Goal: Share content

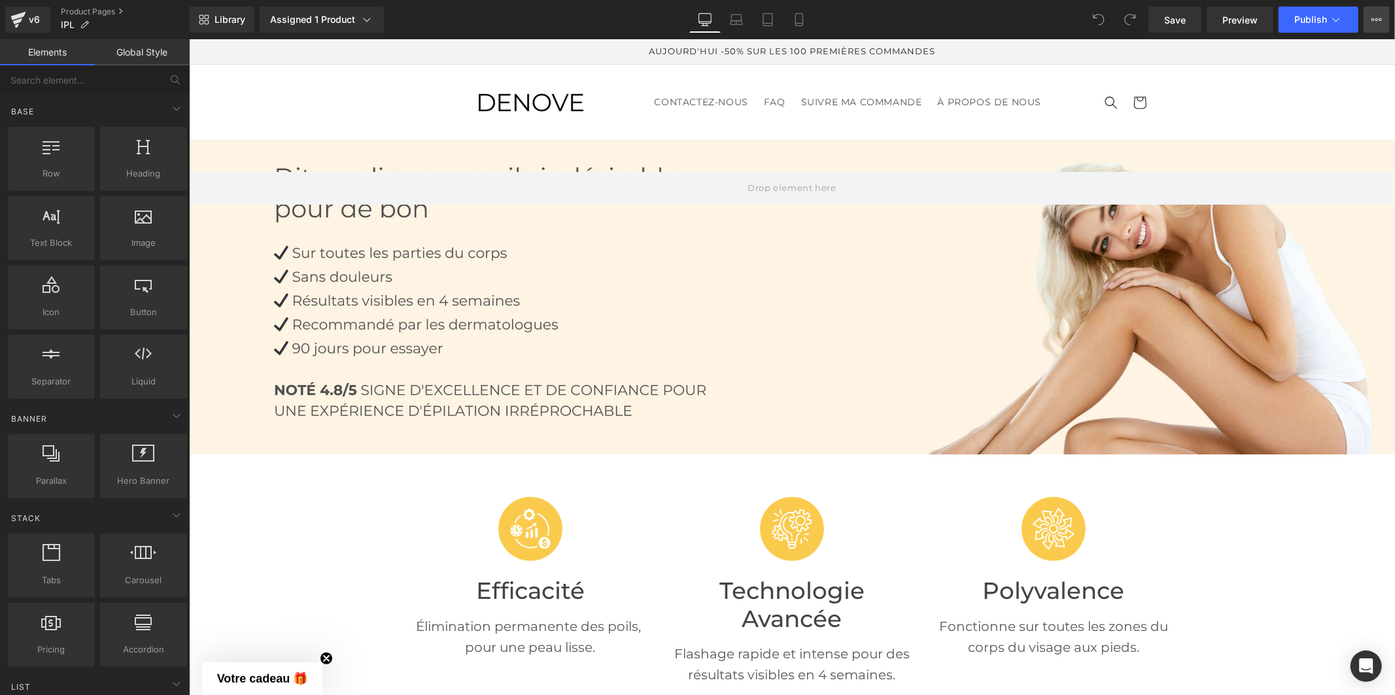
drag, startPoint x: 1203, startPoint y: 129, endPoint x: 1375, endPoint y: 20, distance: 204.3
click at [1375, 20] on icon at bounding box center [1376, 19] width 10 height 10
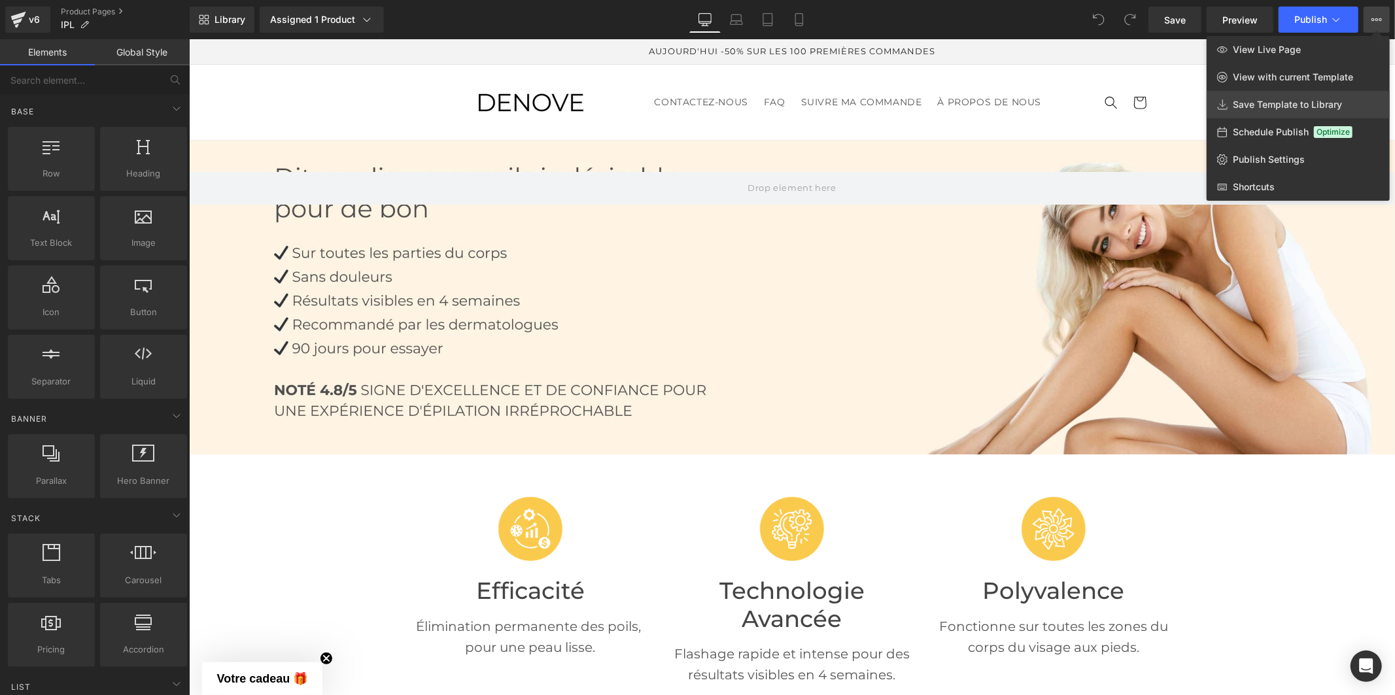
click at [1313, 103] on span "Save Template to Library" at bounding box center [1287, 105] width 109 height 12
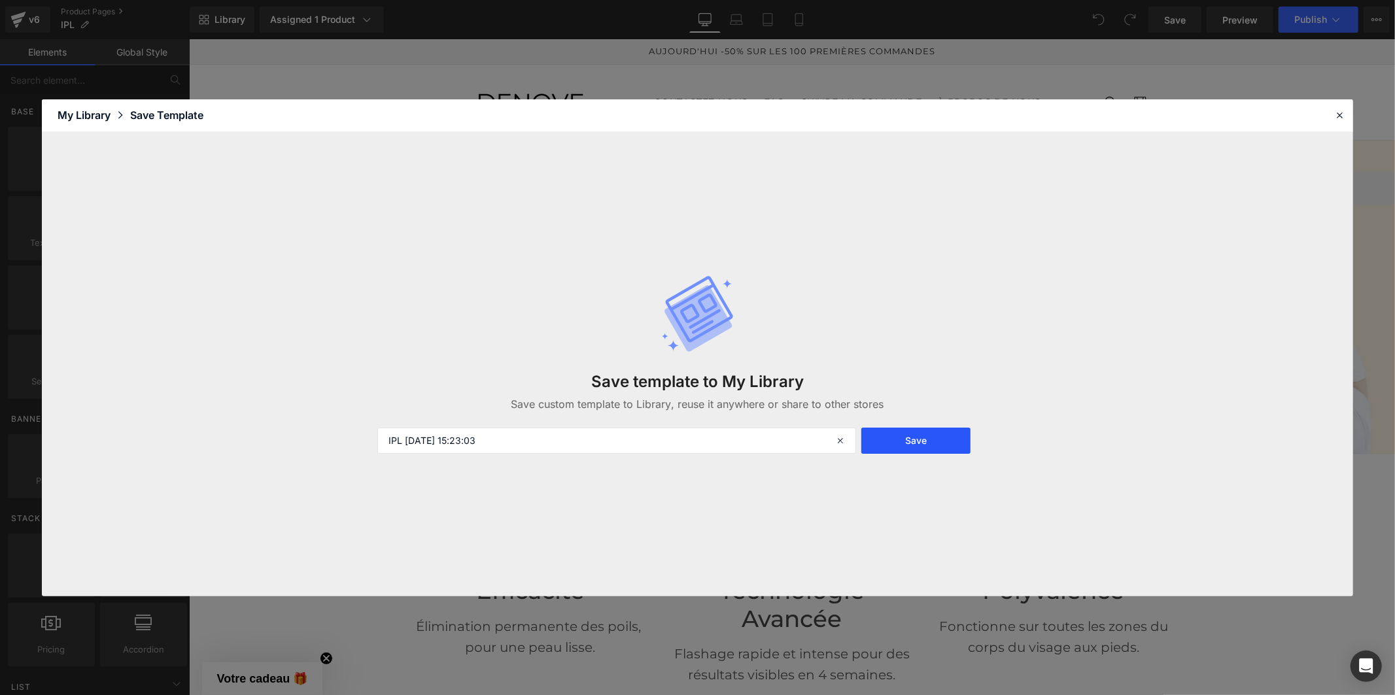
click at [912, 439] on button "Save" at bounding box center [915, 441] width 109 height 26
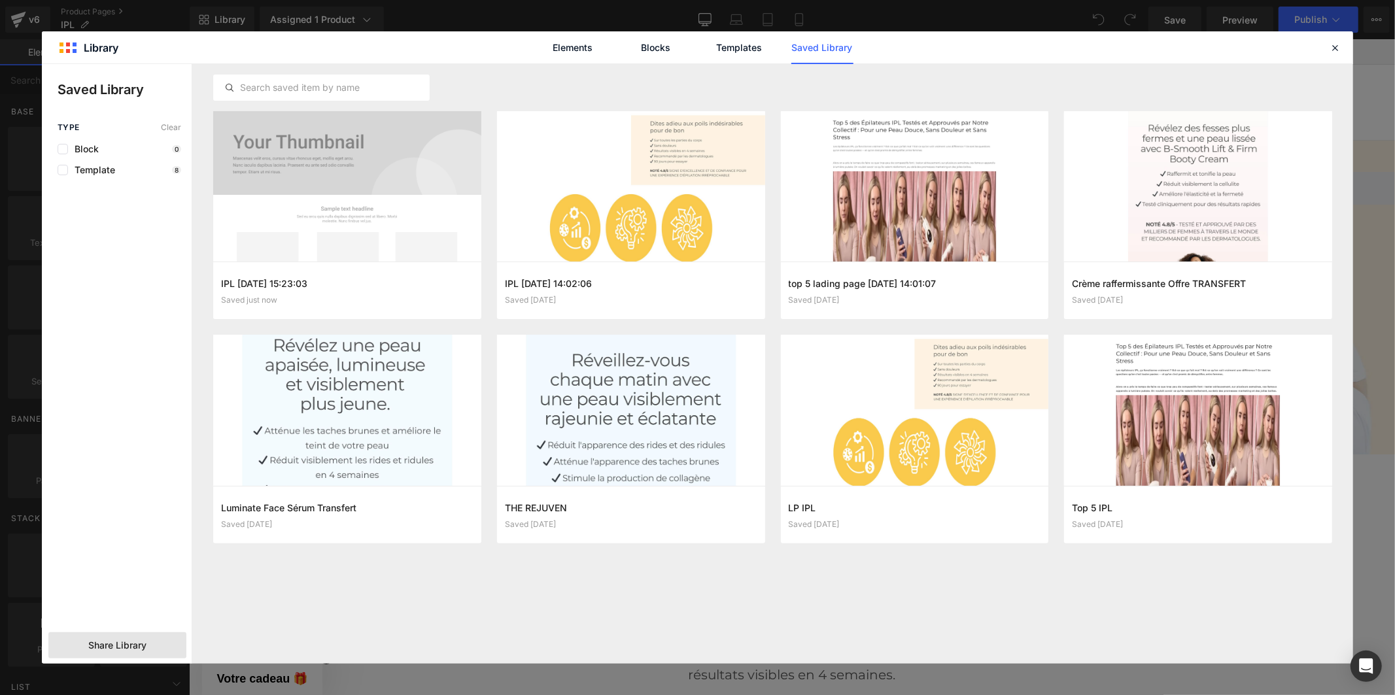
click at [100, 648] on span "Share Library" at bounding box center [117, 645] width 58 height 13
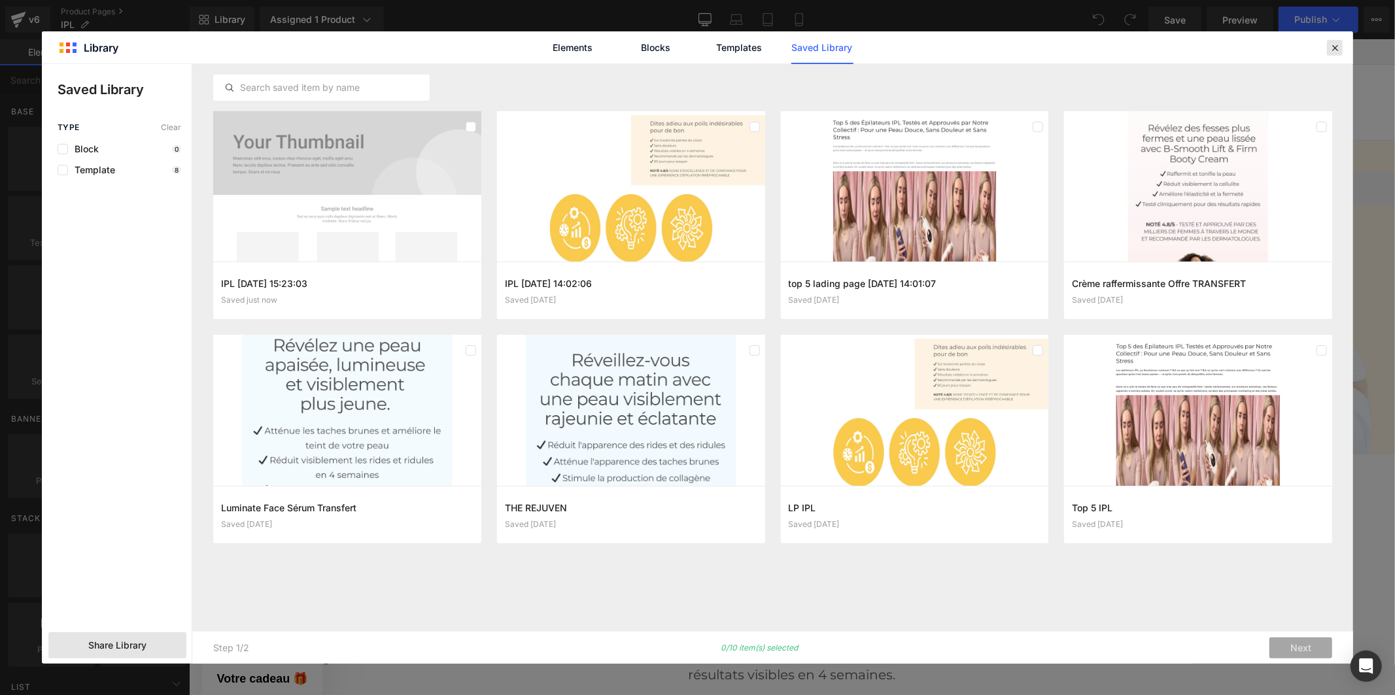
click at [1331, 46] on icon at bounding box center [1335, 48] width 12 height 12
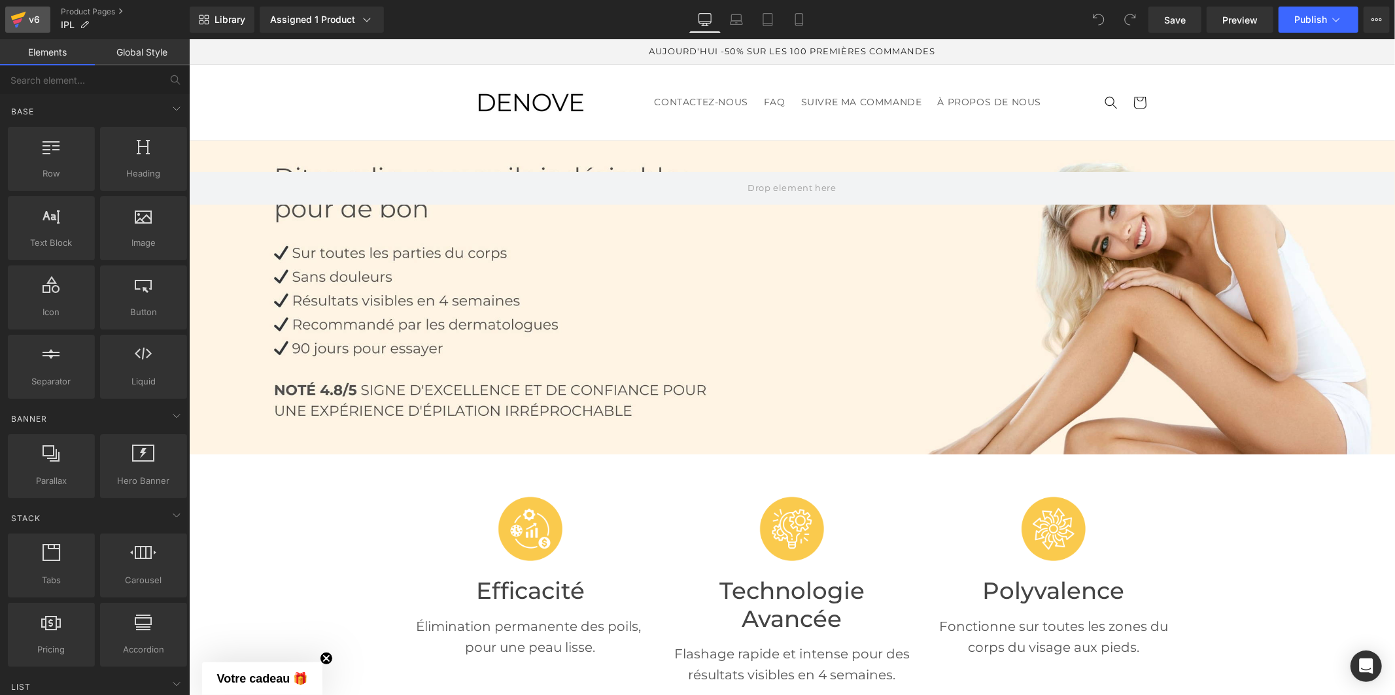
click at [29, 10] on link "v6" at bounding box center [27, 20] width 45 height 26
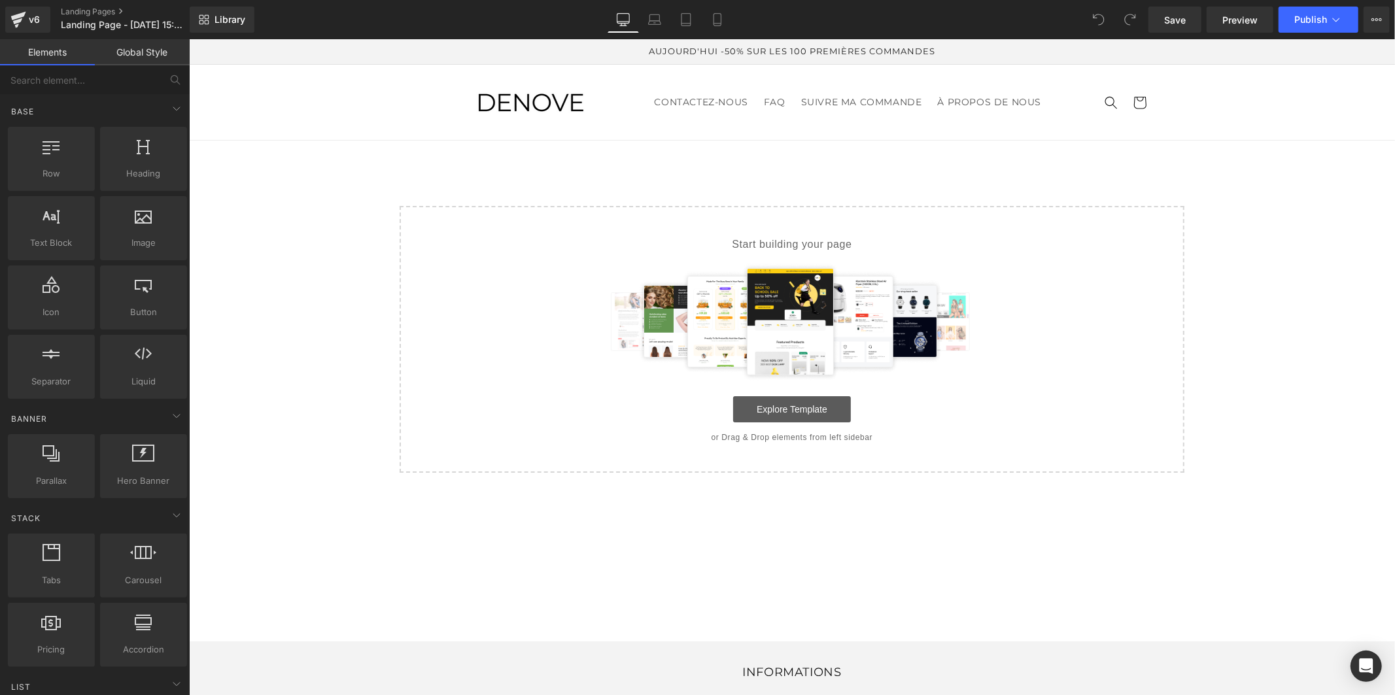
click at [815, 407] on link "Explore Template" at bounding box center [791, 409] width 118 height 26
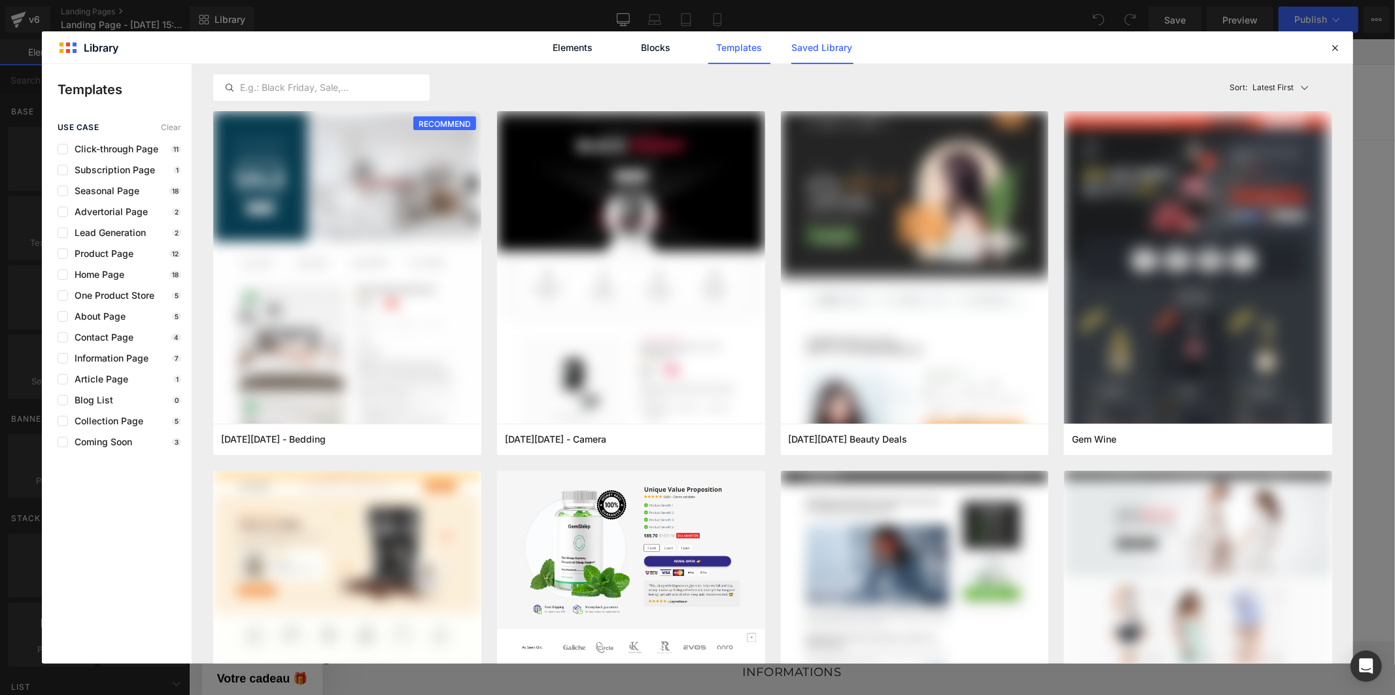
click at [823, 46] on link "Saved Library" at bounding box center [822, 47] width 62 height 33
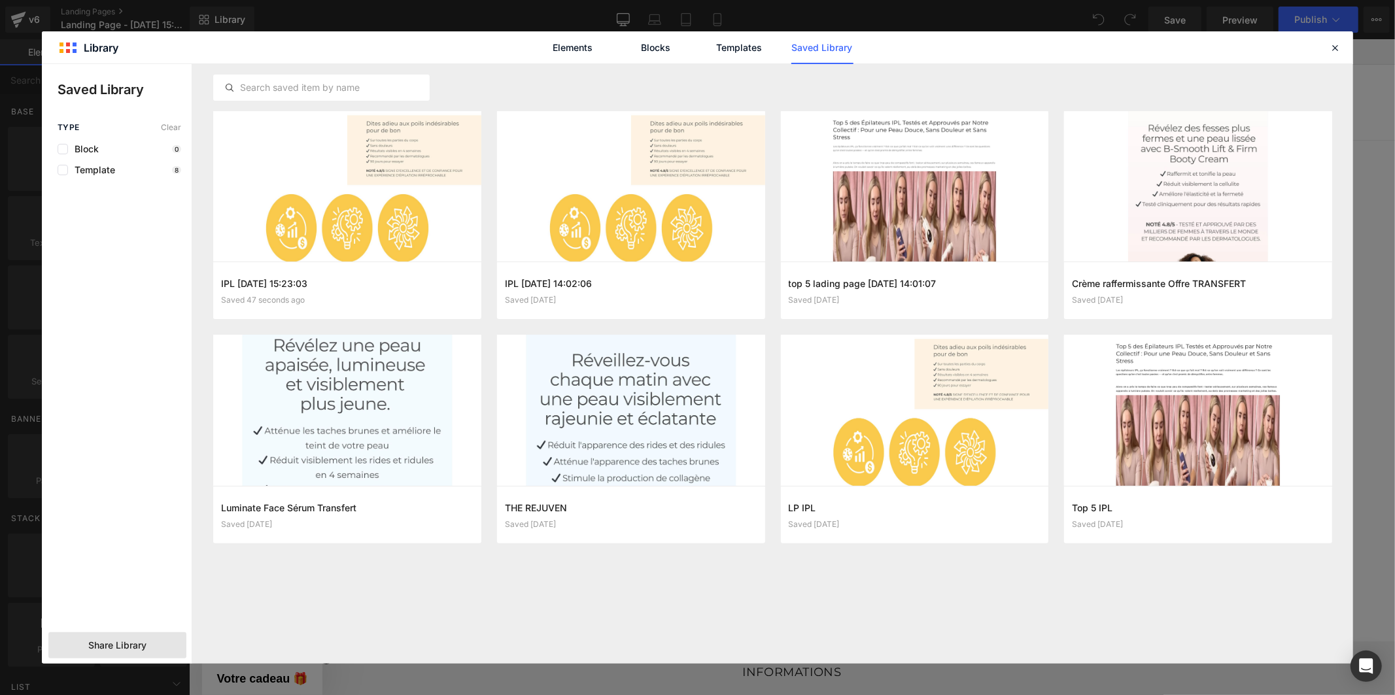
click at [138, 646] on span "Share Library" at bounding box center [117, 645] width 58 height 13
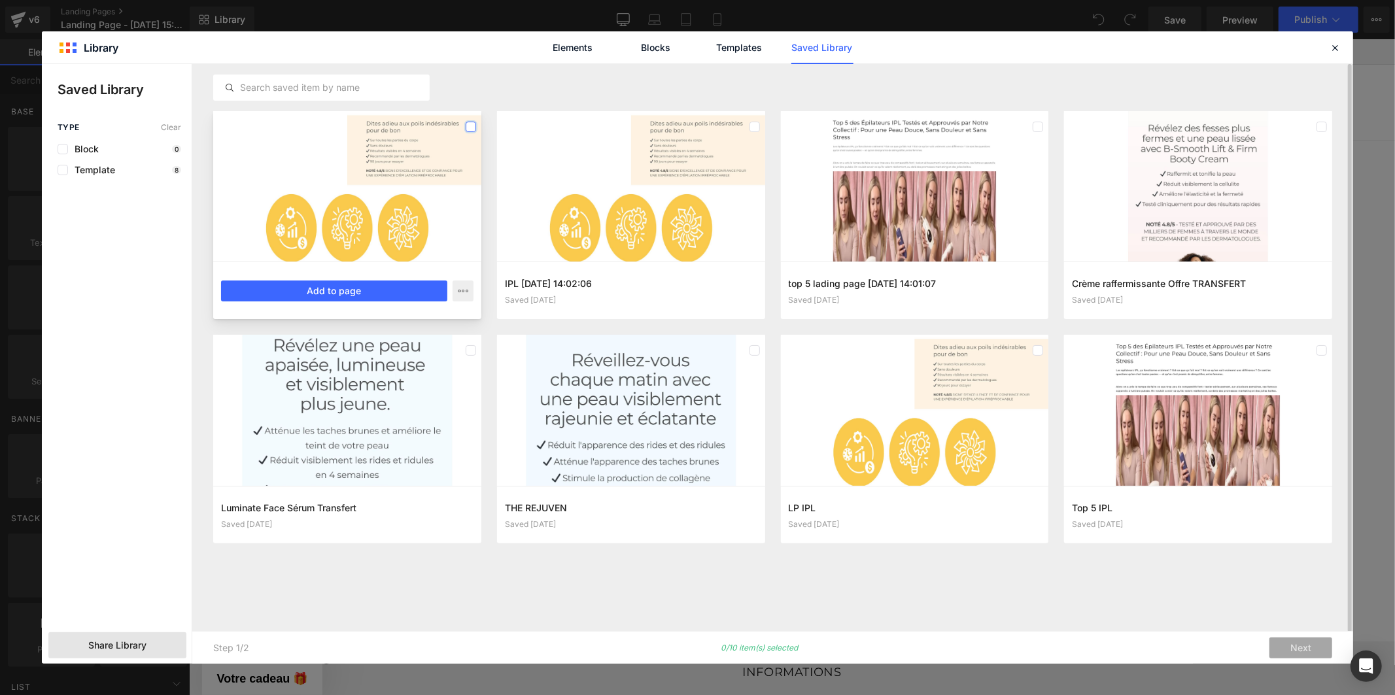
click at [472, 127] on label at bounding box center [471, 127] width 10 height 10
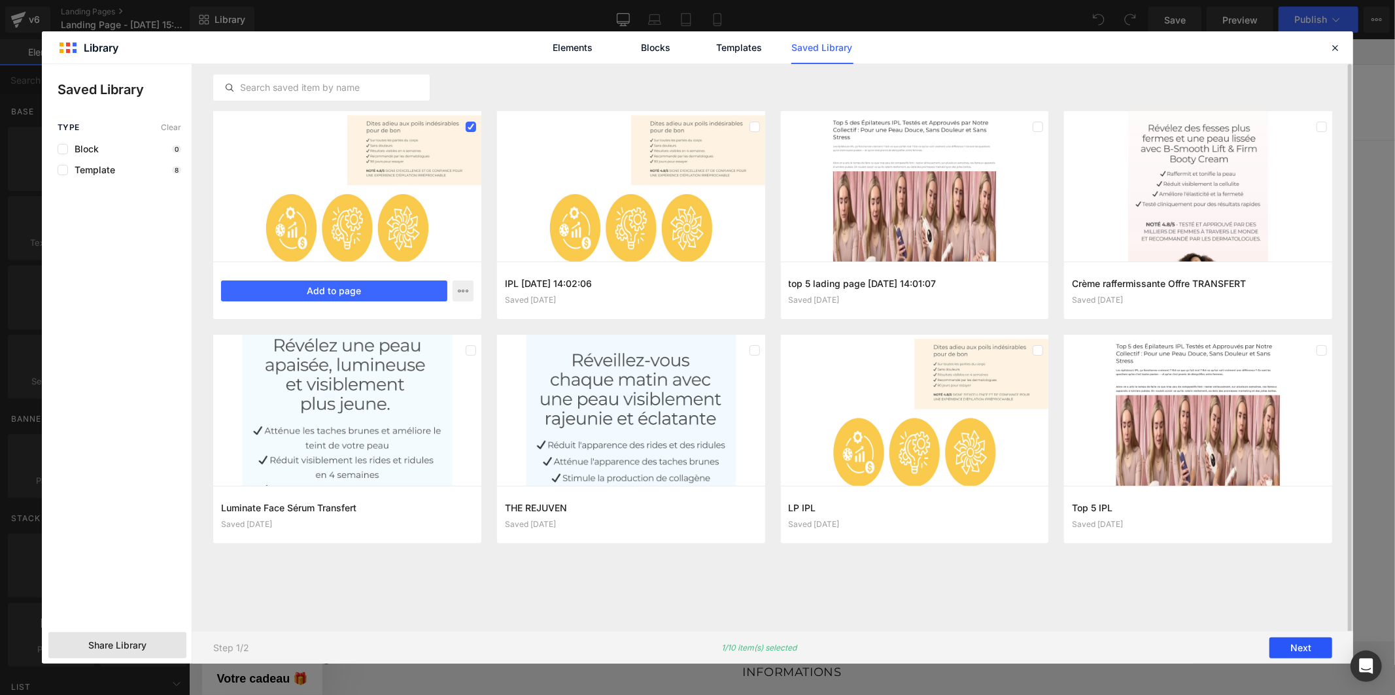
click at [1287, 648] on button "Next" at bounding box center [1300, 648] width 63 height 21
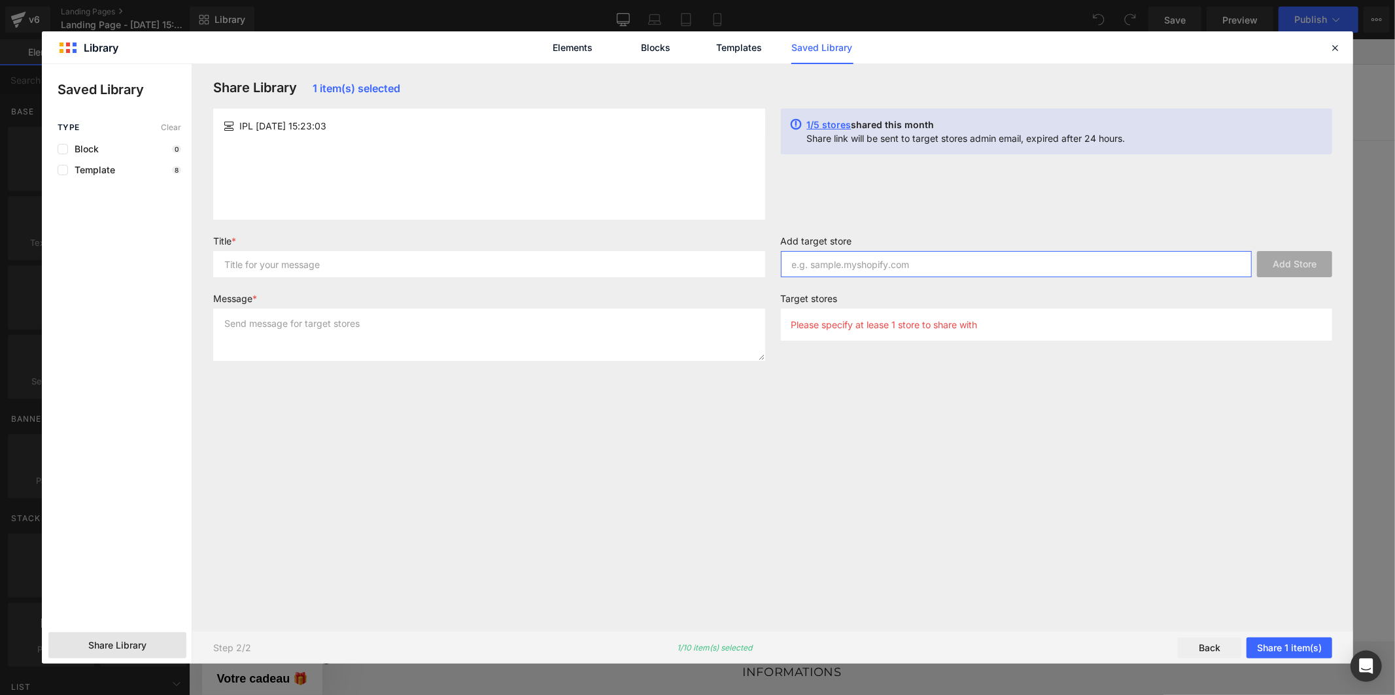
click at [1068, 266] on input "text" at bounding box center [1016, 264] width 471 height 26
click at [1068, 265] on input "text" at bounding box center [1016, 264] width 471 height 26
paste input "pev950-nn"
type input "pev950-nn"
click at [623, 258] on input "text" at bounding box center [489, 264] width 552 height 26
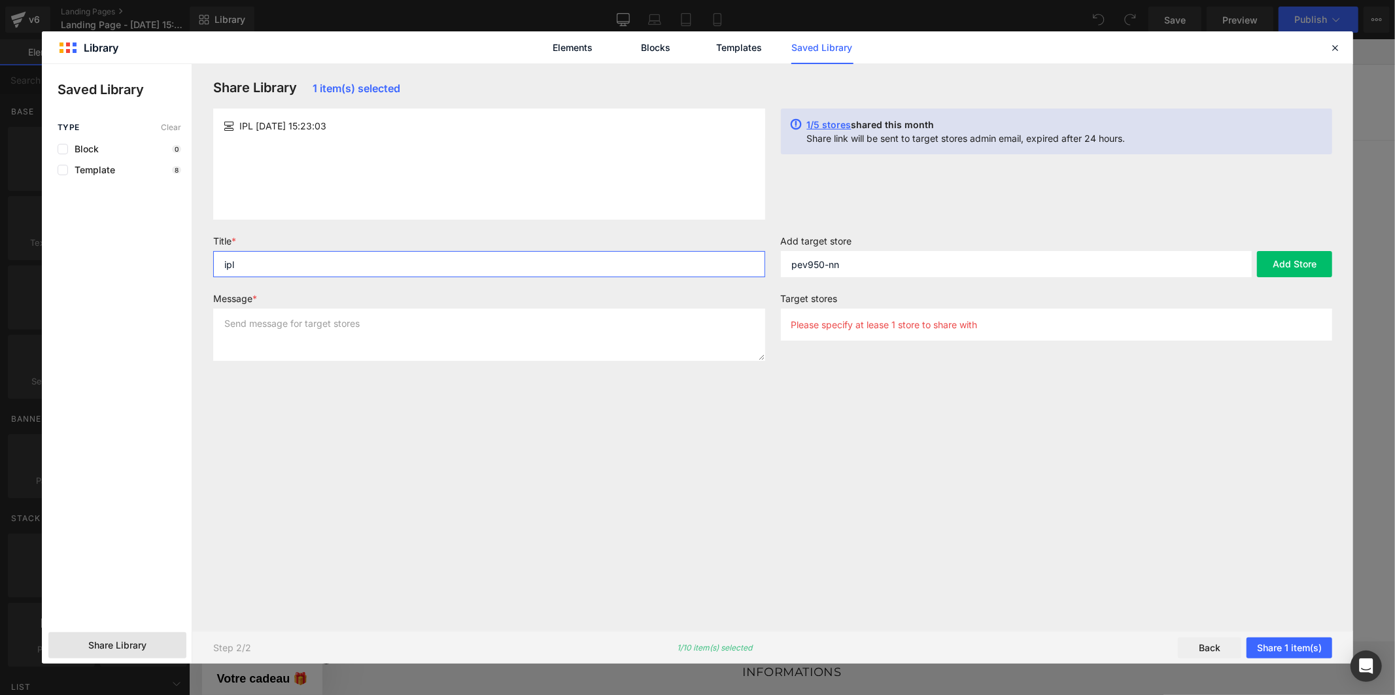
type input "ipl"
click at [575, 325] on textarea at bounding box center [489, 335] width 552 height 52
type textarea "ipl"
click at [1317, 270] on button "Add Store" at bounding box center [1294, 264] width 75 height 26
click at [1282, 649] on button "Share 1 item(s)" at bounding box center [1289, 648] width 86 height 21
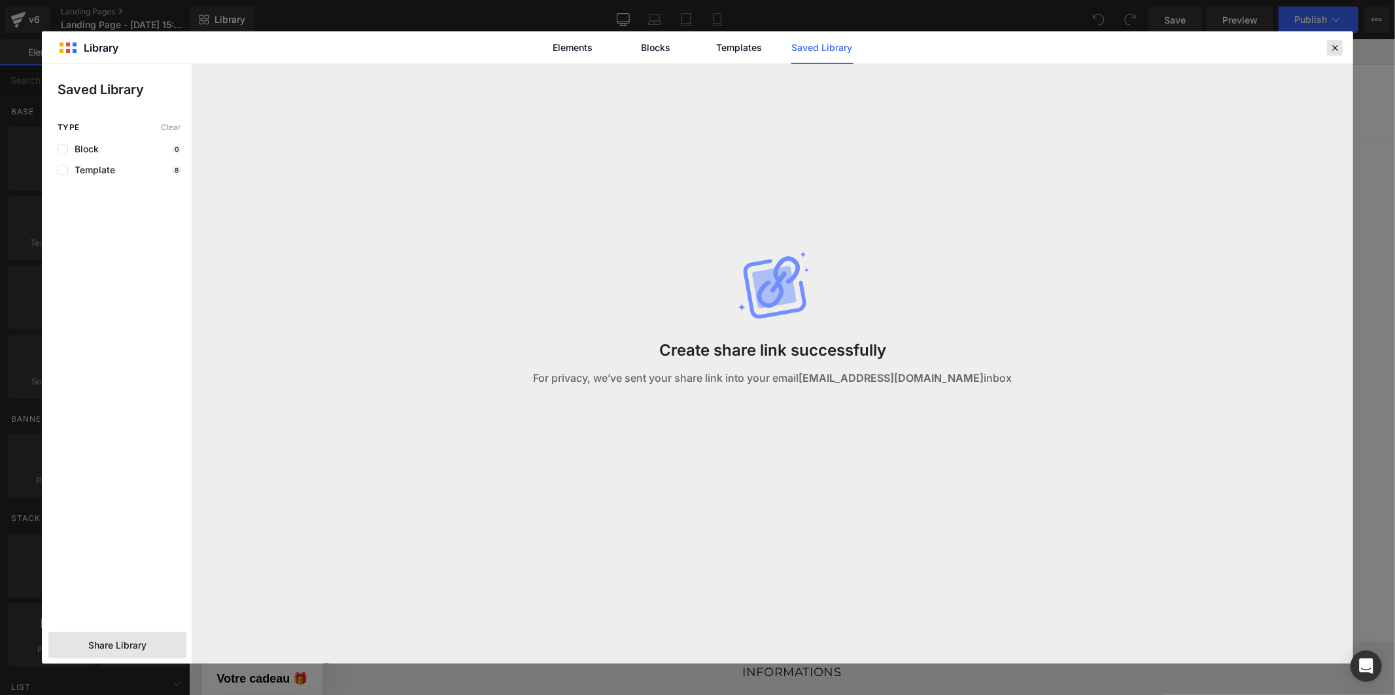
click at [1334, 46] on icon at bounding box center [1335, 48] width 12 height 12
